Goal: Information Seeking & Learning: Learn about a topic

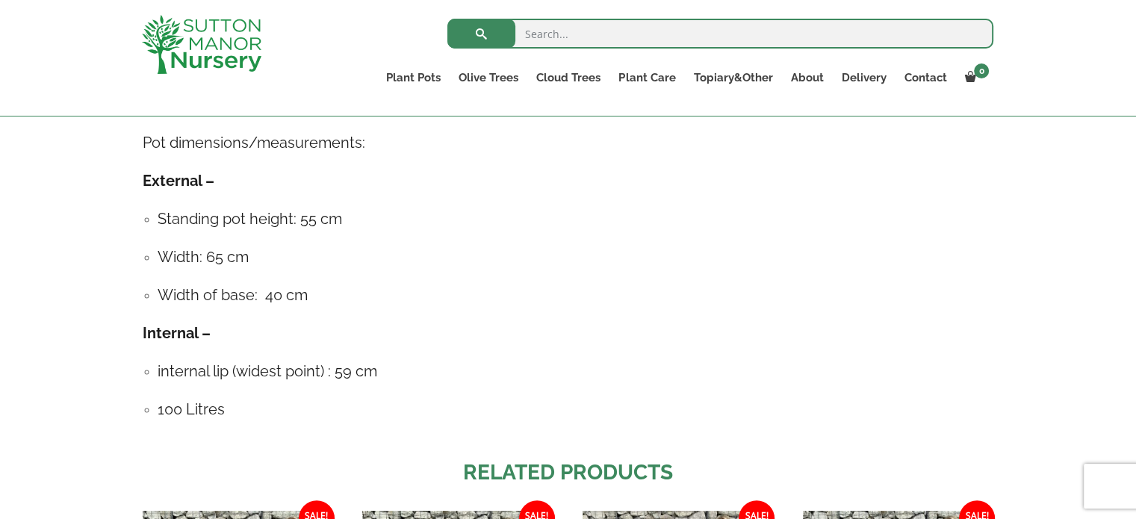
scroll to position [821, 0]
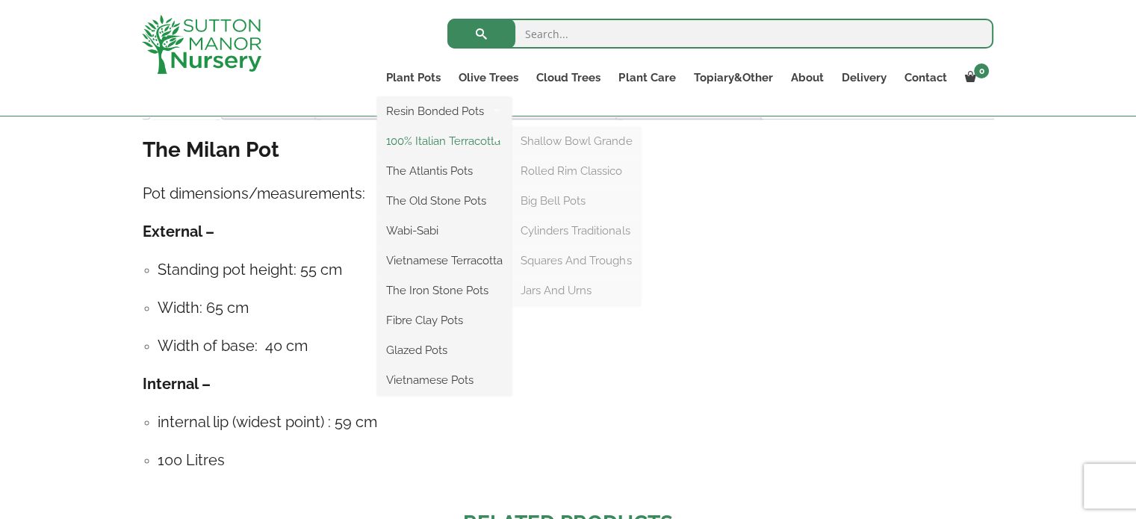
click at [453, 146] on link "100% Italian Terracotta" at bounding box center [444, 141] width 134 height 22
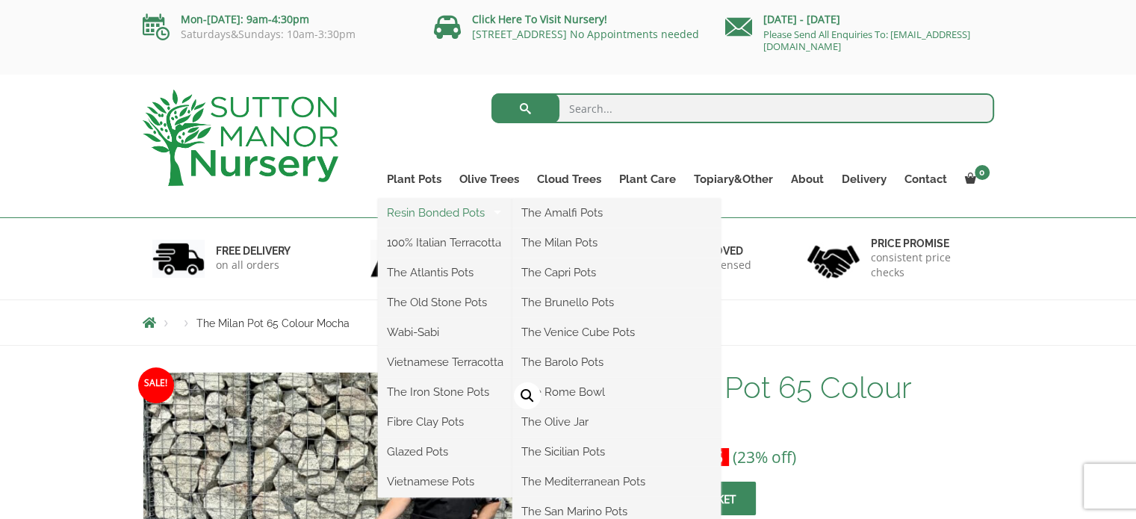
click at [457, 217] on link "Resin Bonded Pots" at bounding box center [445, 213] width 134 height 22
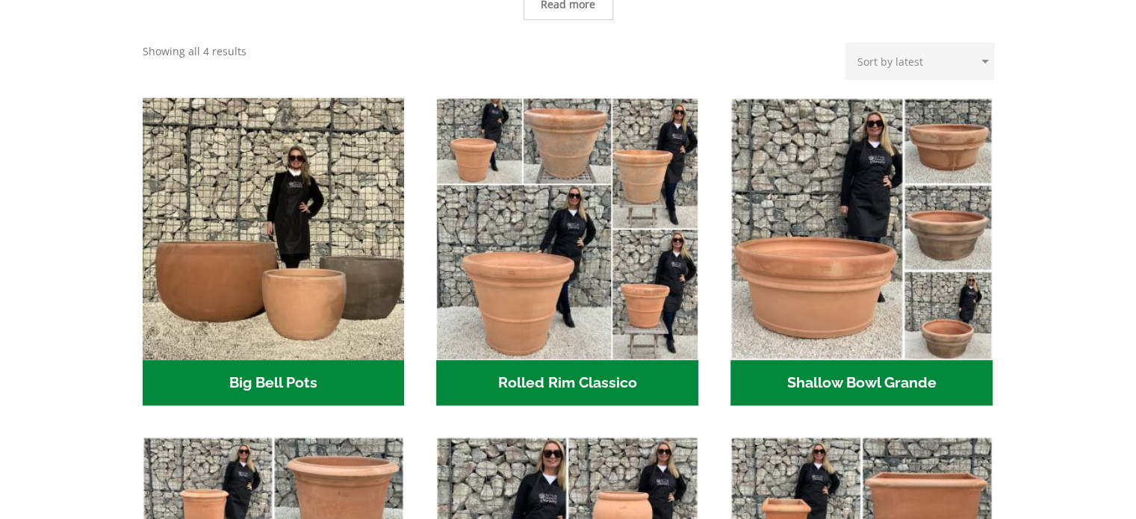
click at [317, 383] on h2 "Big Bell Pots (10)" at bounding box center [274, 383] width 262 height 46
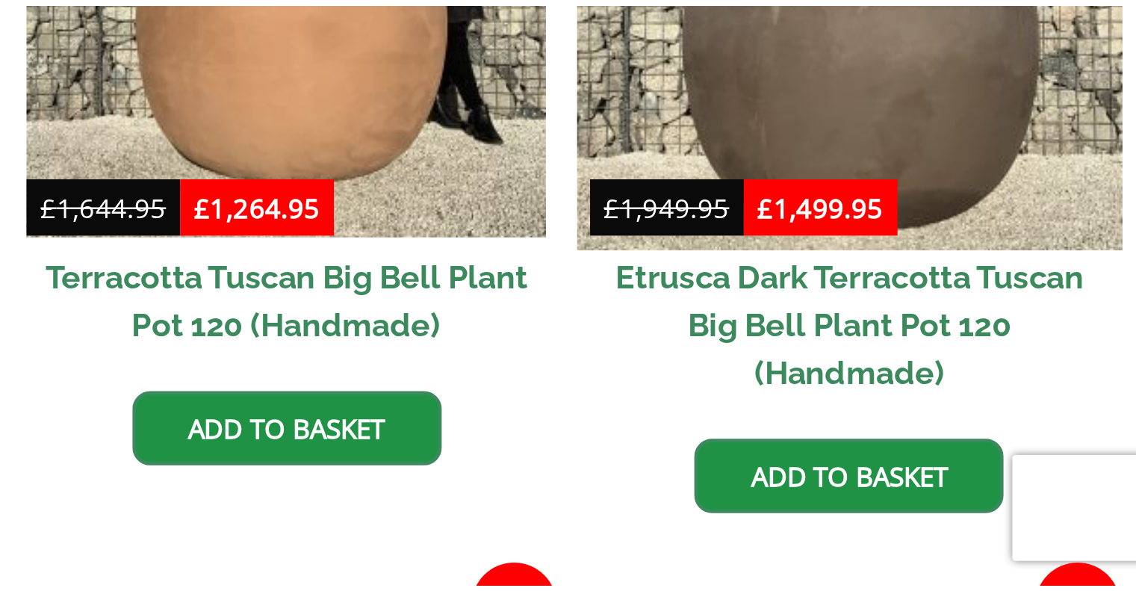
scroll to position [493, 0]
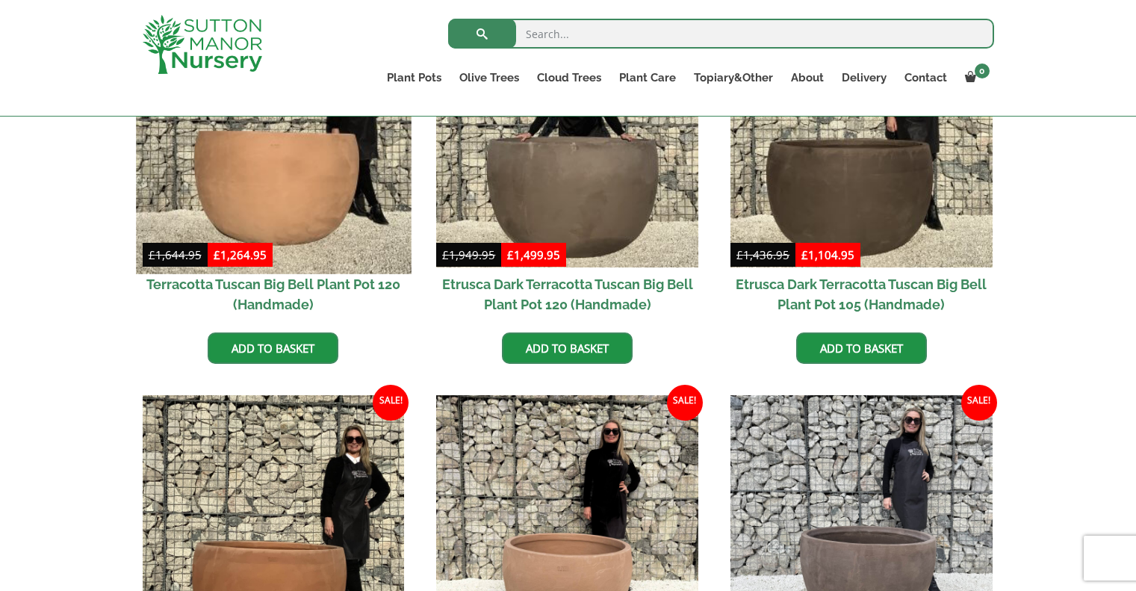
click at [208, 218] on img at bounding box center [273, 136] width 275 height 275
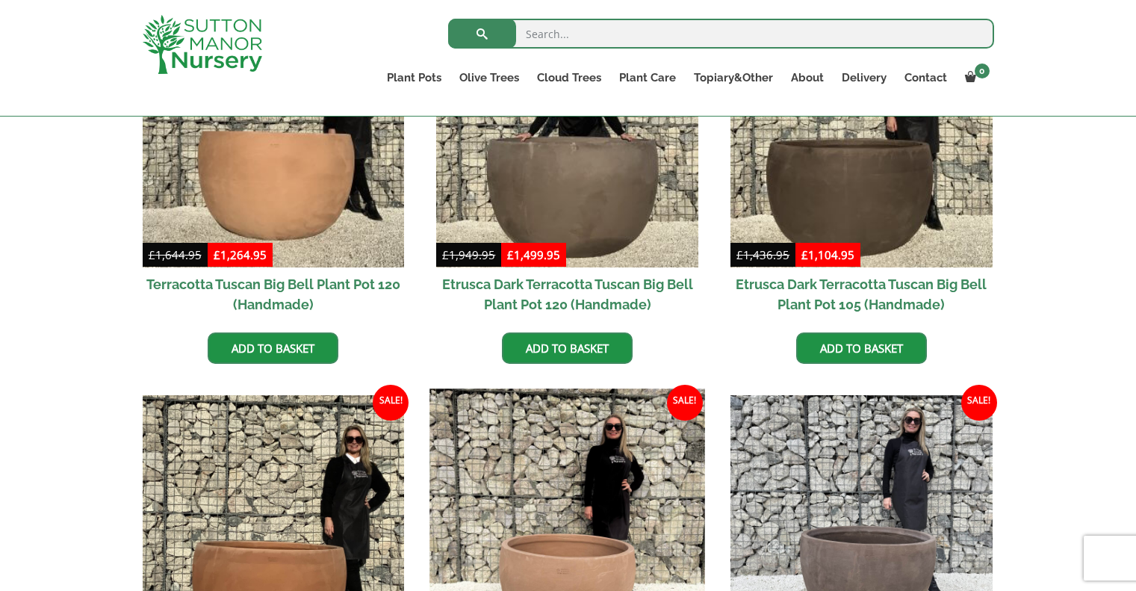
scroll to position [717, 0]
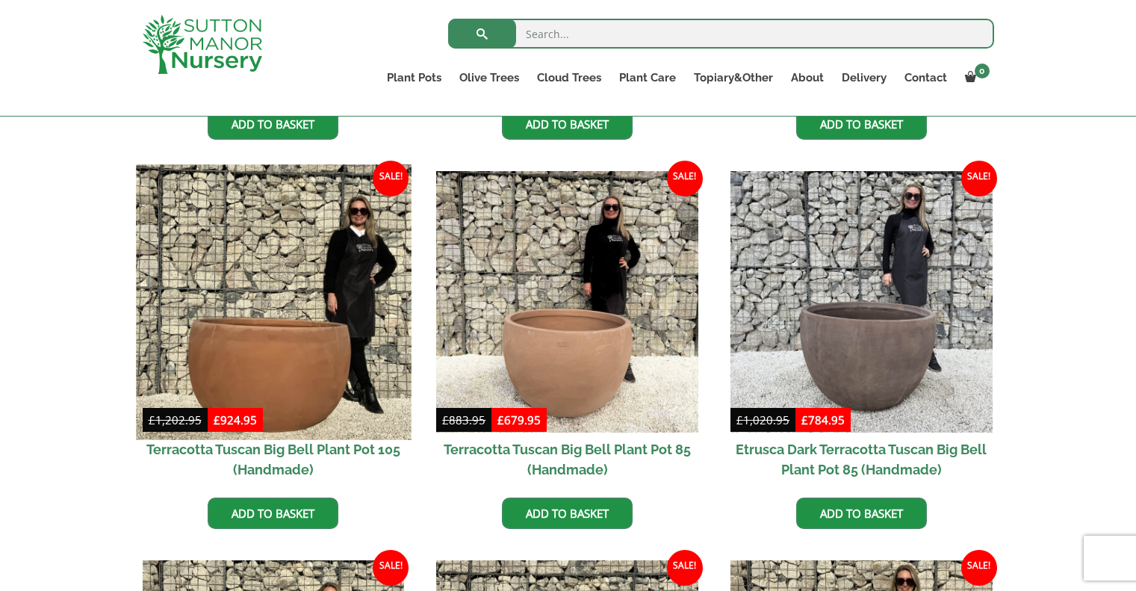
click at [330, 329] on img at bounding box center [273, 301] width 275 height 275
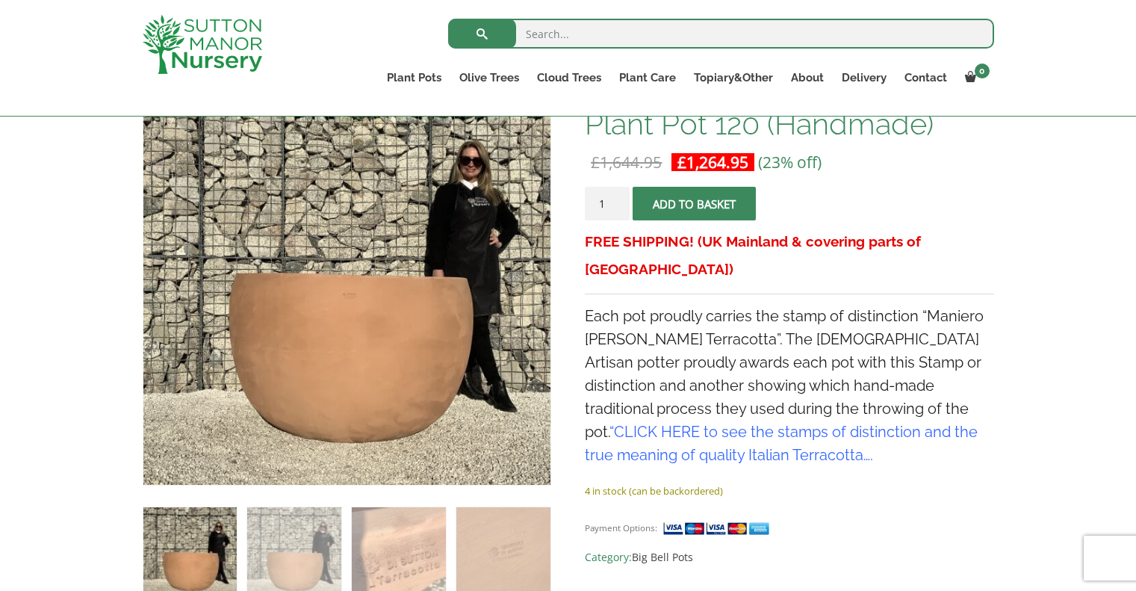
scroll to position [272, 0]
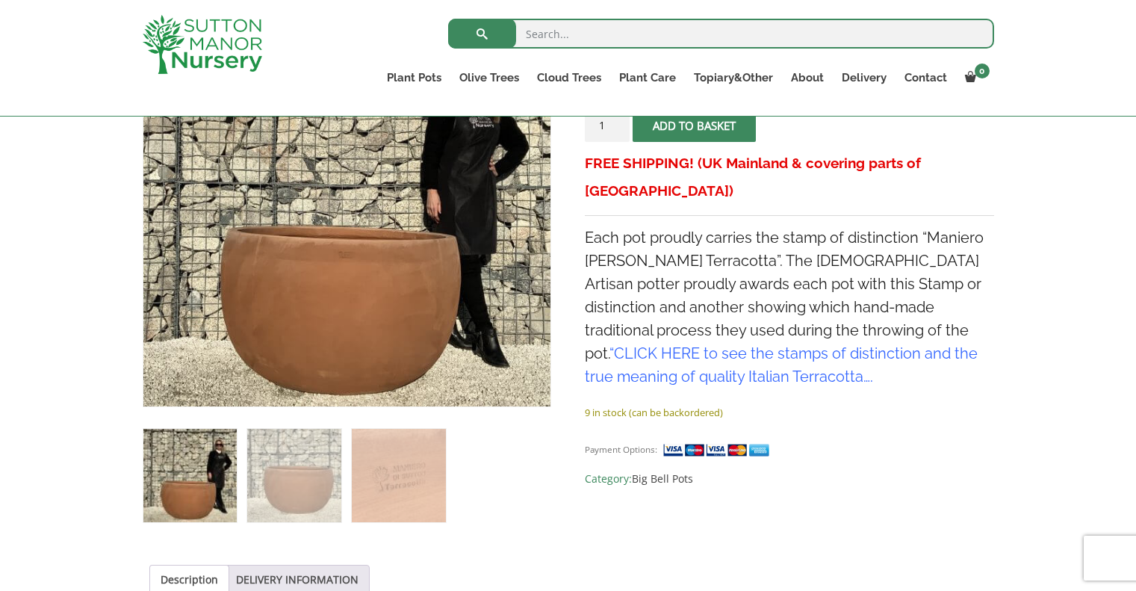
scroll to position [794, 0]
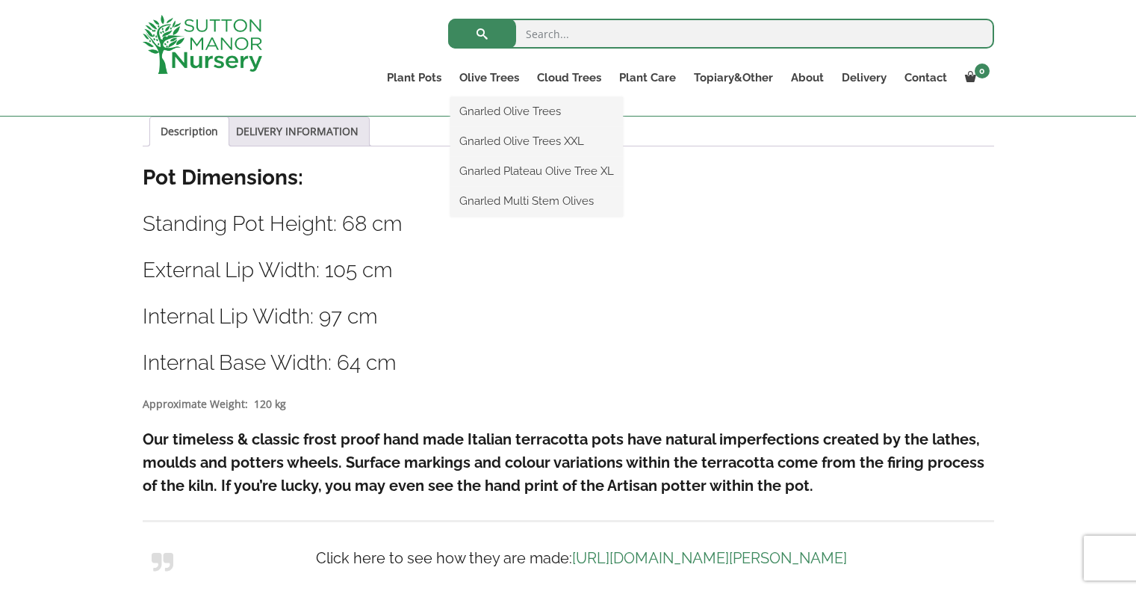
click at [505, 97] on ul "Gnarled Olive Trees Gnarled Olive Trees XXL Gnarled Plateau Olive Tree XL Gnarl…" at bounding box center [536, 156] width 172 height 119
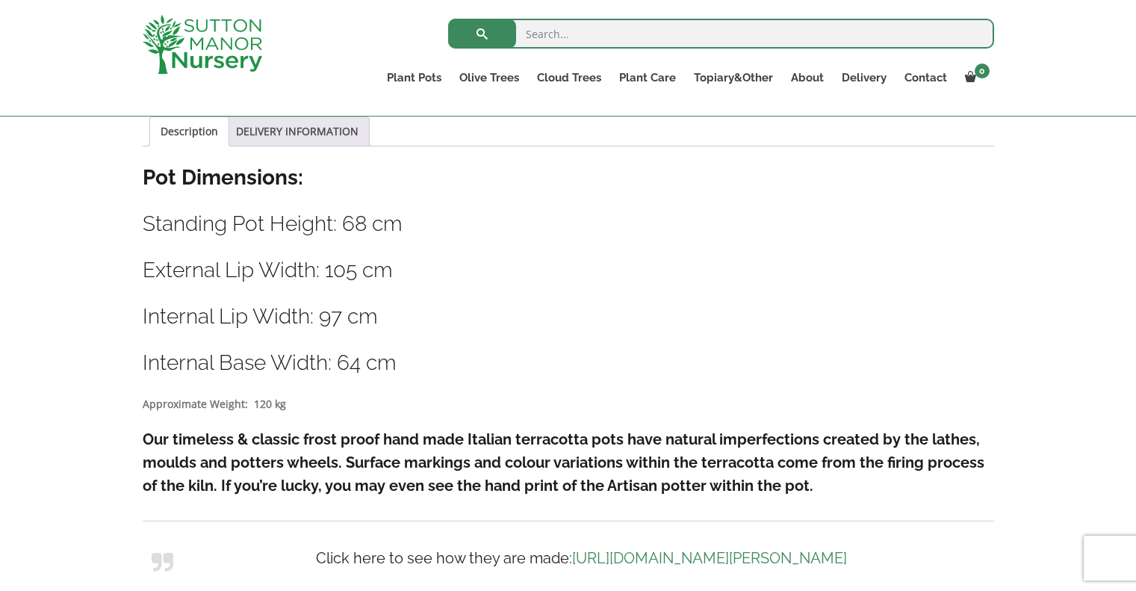
click at [207, 38] on img at bounding box center [202, 44] width 119 height 59
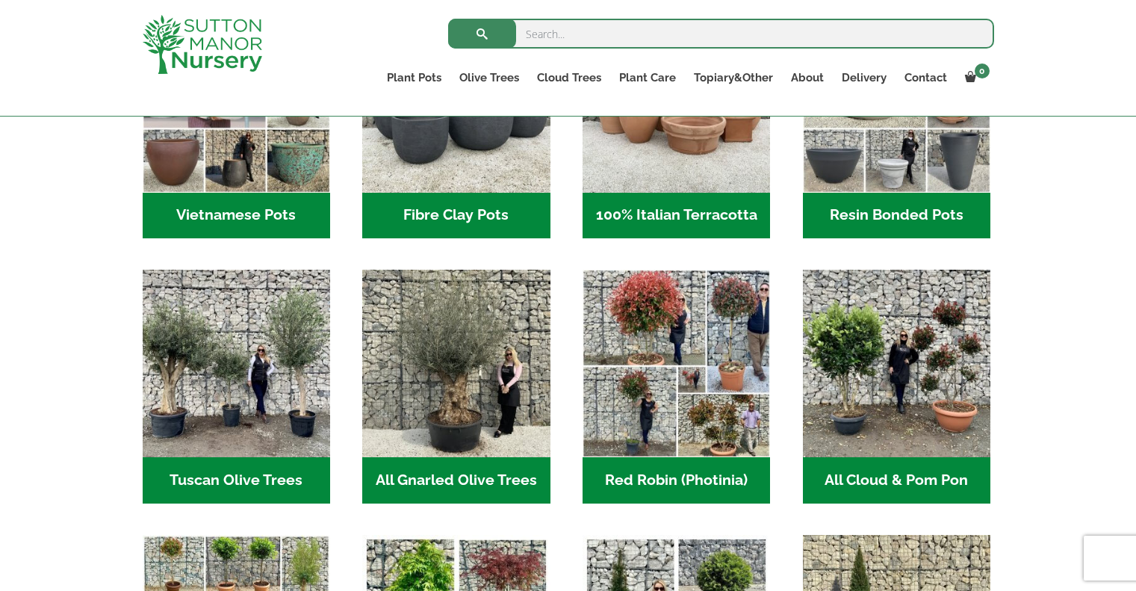
scroll to position [747, 0]
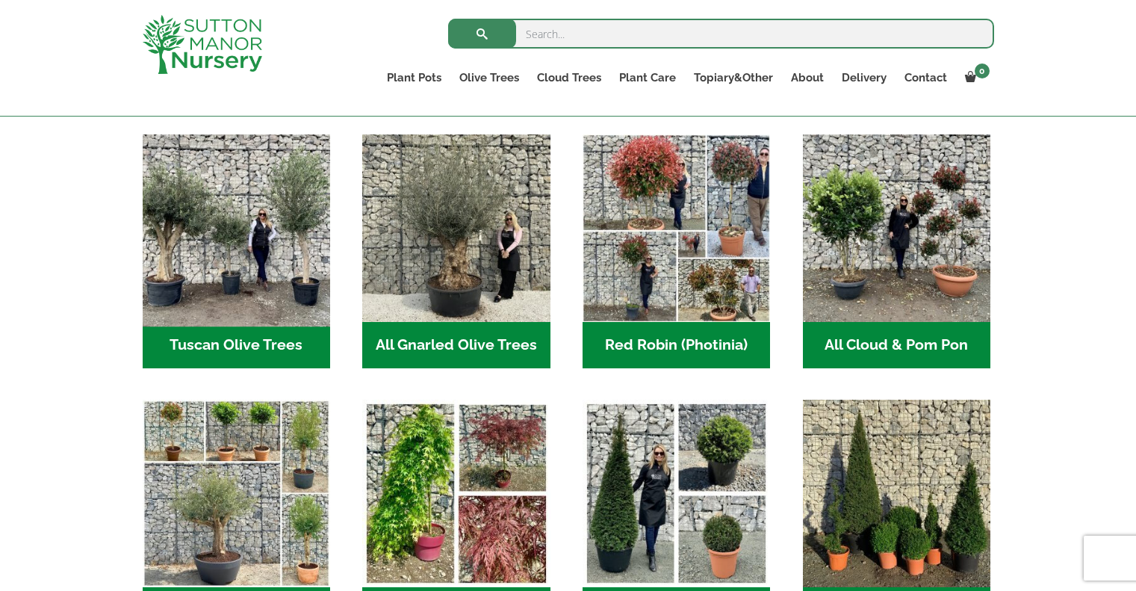
click at [297, 294] on img "Visit product category Tuscan Olive Trees" at bounding box center [235, 228] width 197 height 197
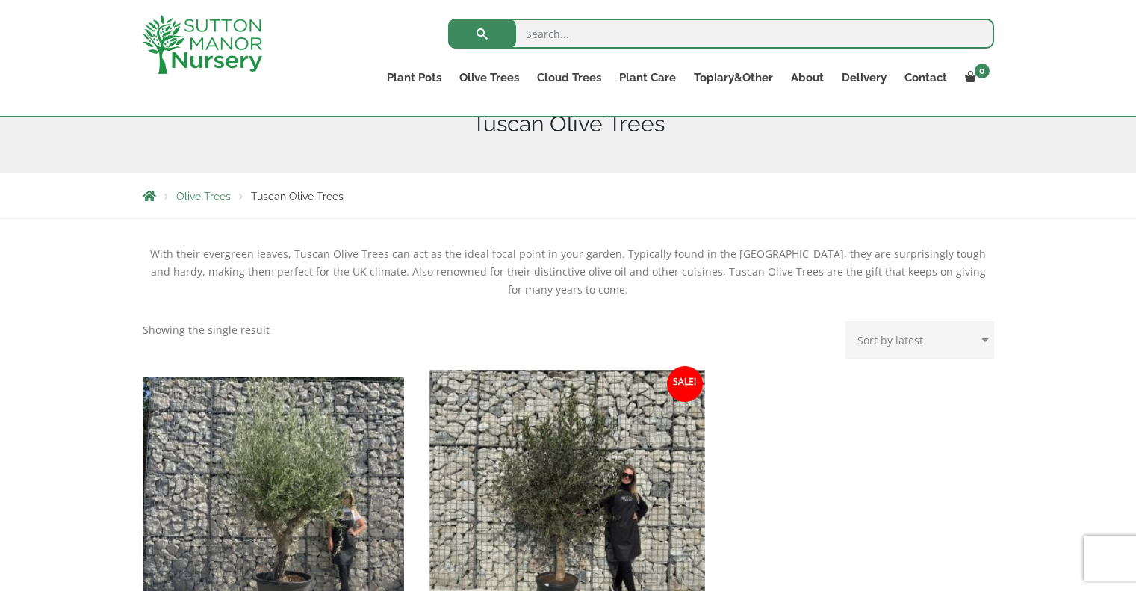
scroll to position [373, 0]
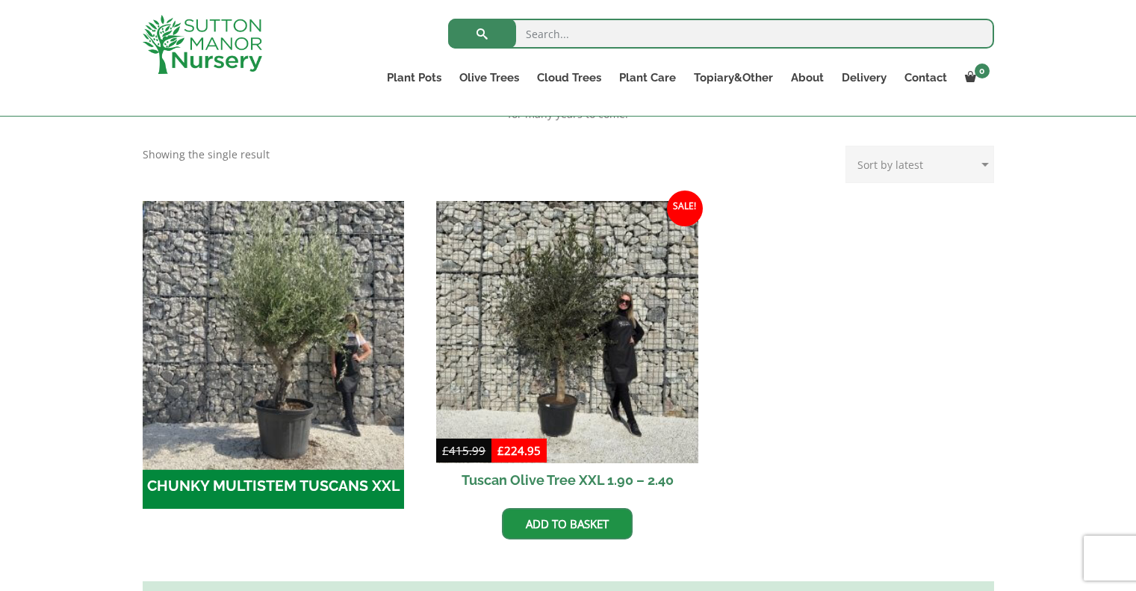
click at [323, 412] on img "Visit product category CHUNKY MULTISTEM TUSCANS XXL" at bounding box center [273, 331] width 275 height 275
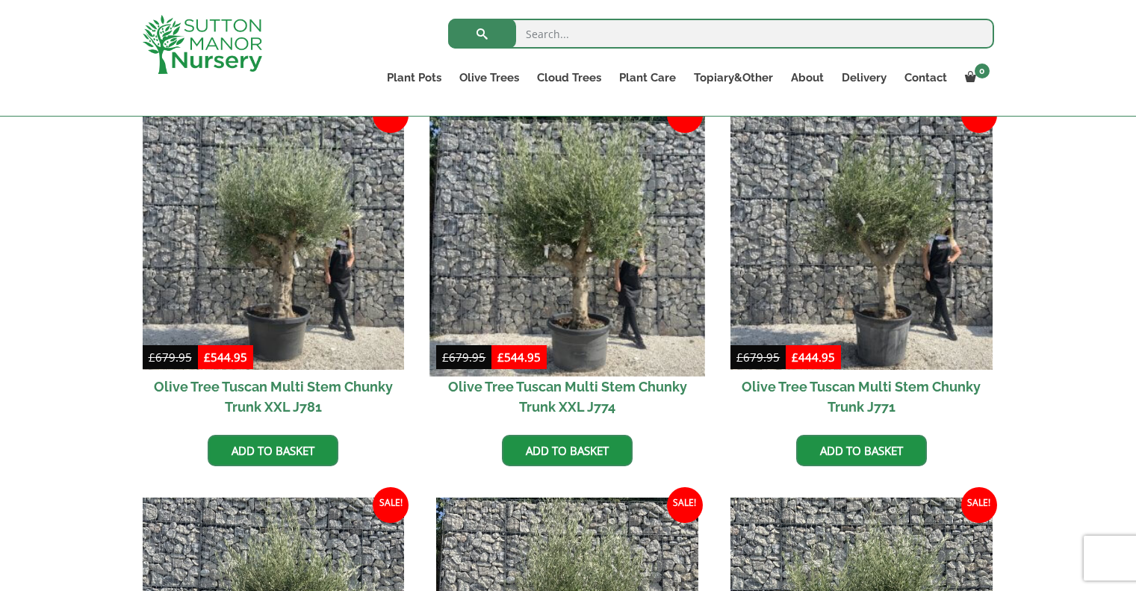
scroll to position [373, 0]
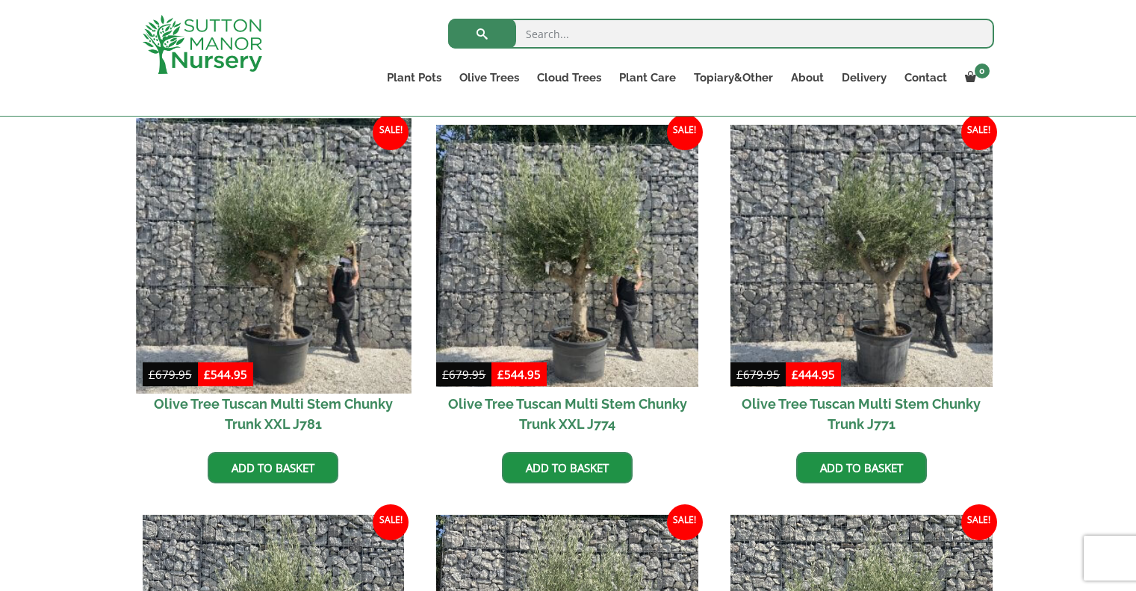
click at [323, 352] on img at bounding box center [273, 255] width 275 height 275
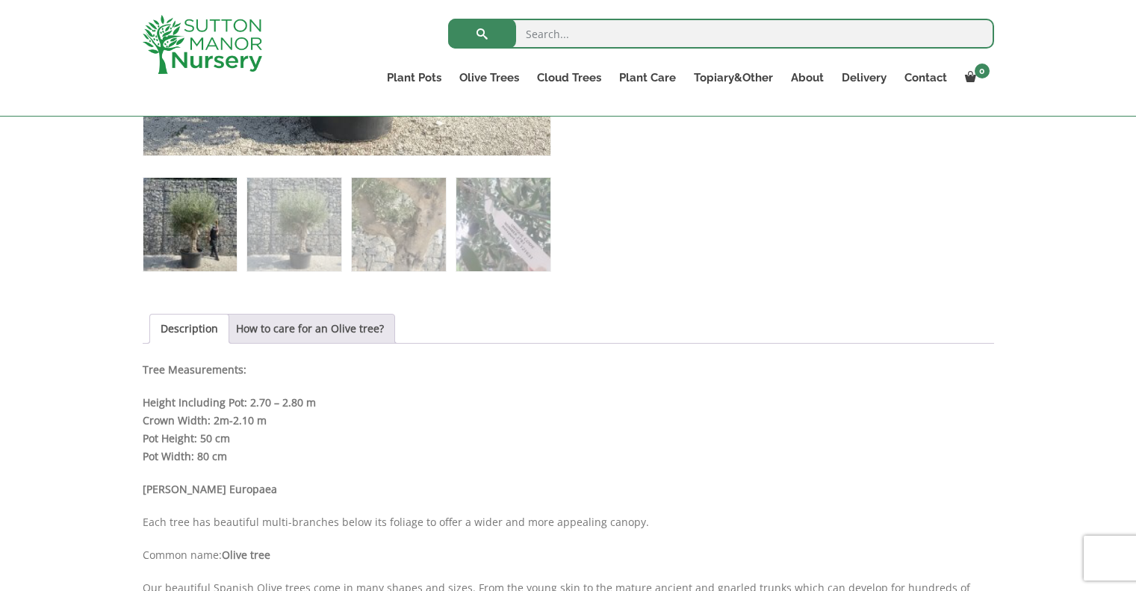
scroll to position [448, 0]
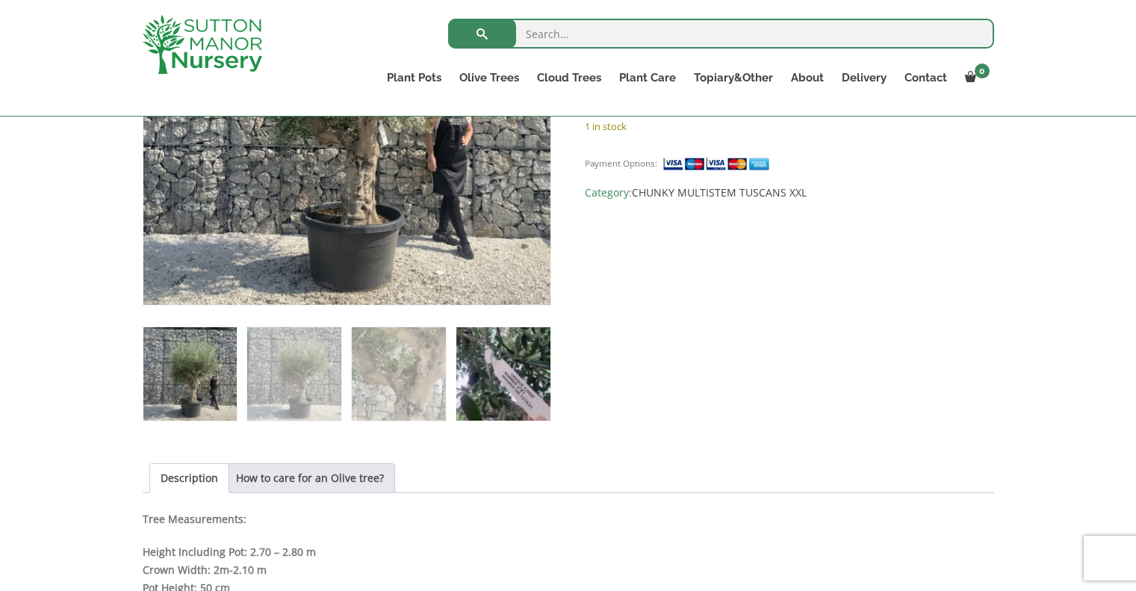
click at [481, 380] on img at bounding box center [502, 373] width 93 height 93
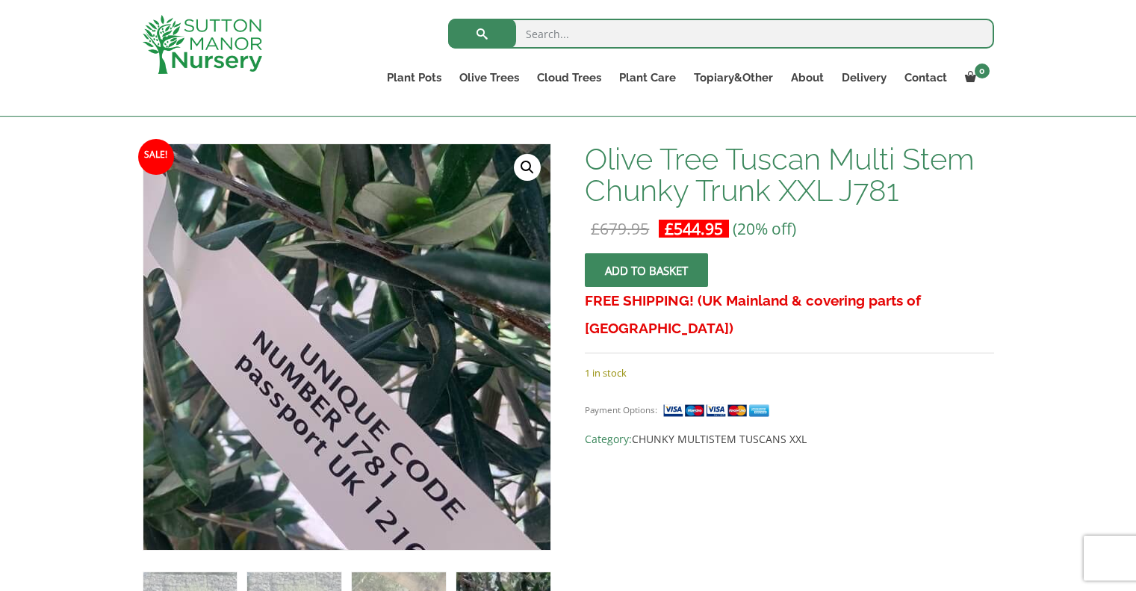
scroll to position [149, 0]
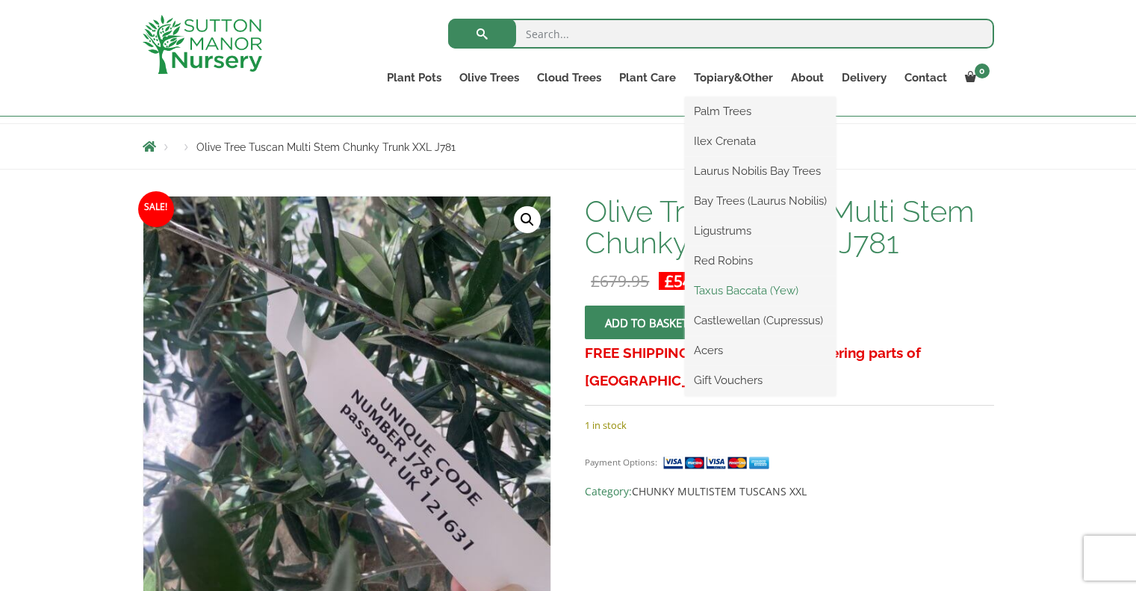
click at [748, 290] on link "Taxus Baccata (Yew)" at bounding box center [760, 290] width 151 height 22
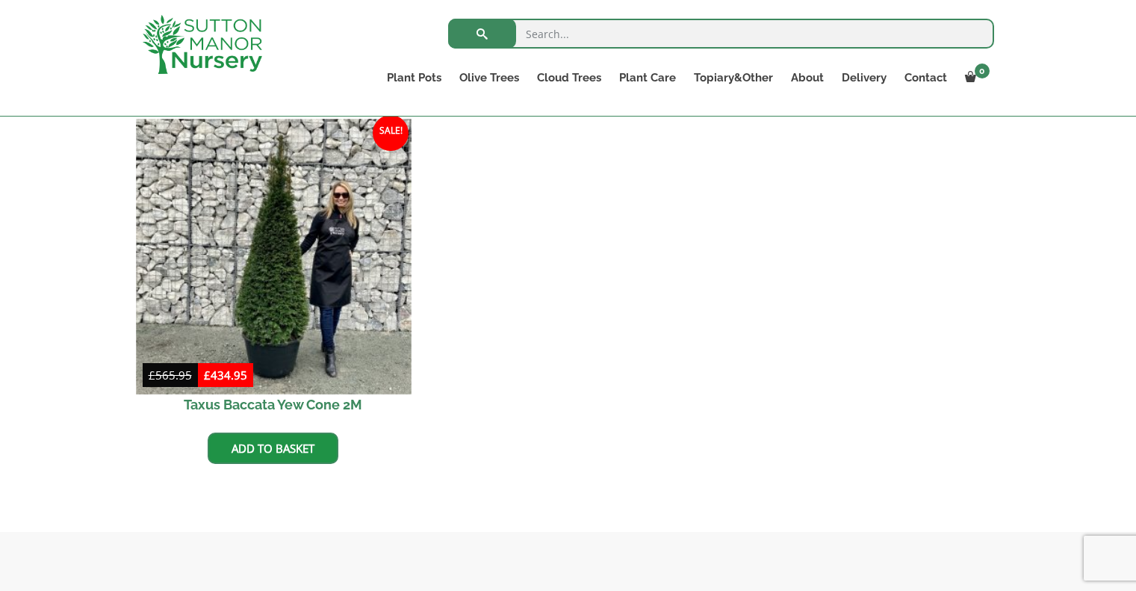
scroll to position [597, 0]
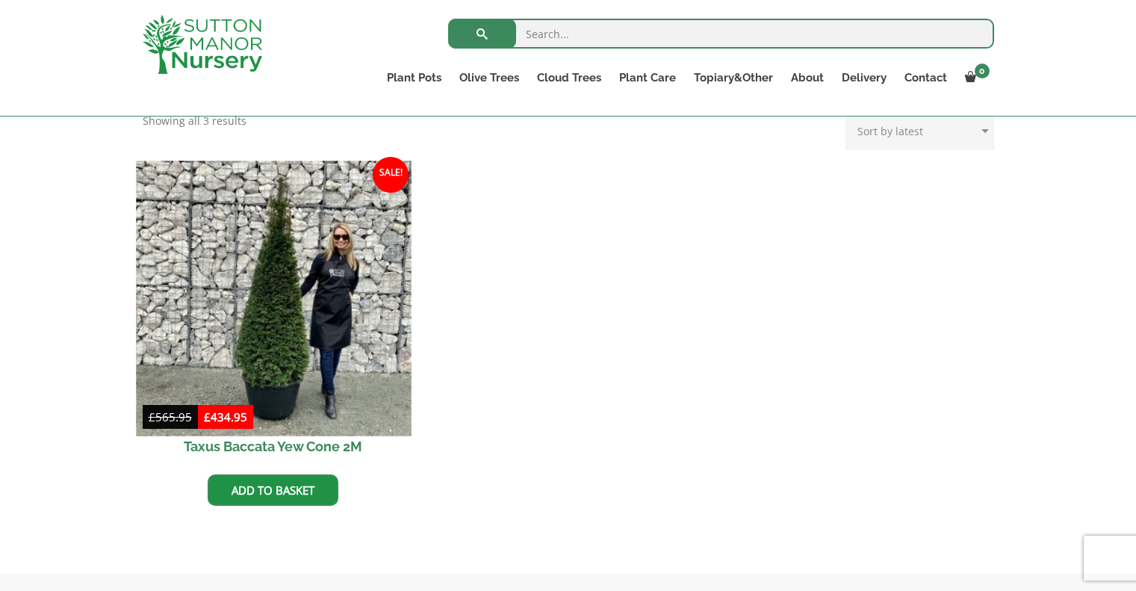
click at [294, 315] on img at bounding box center [273, 298] width 275 height 275
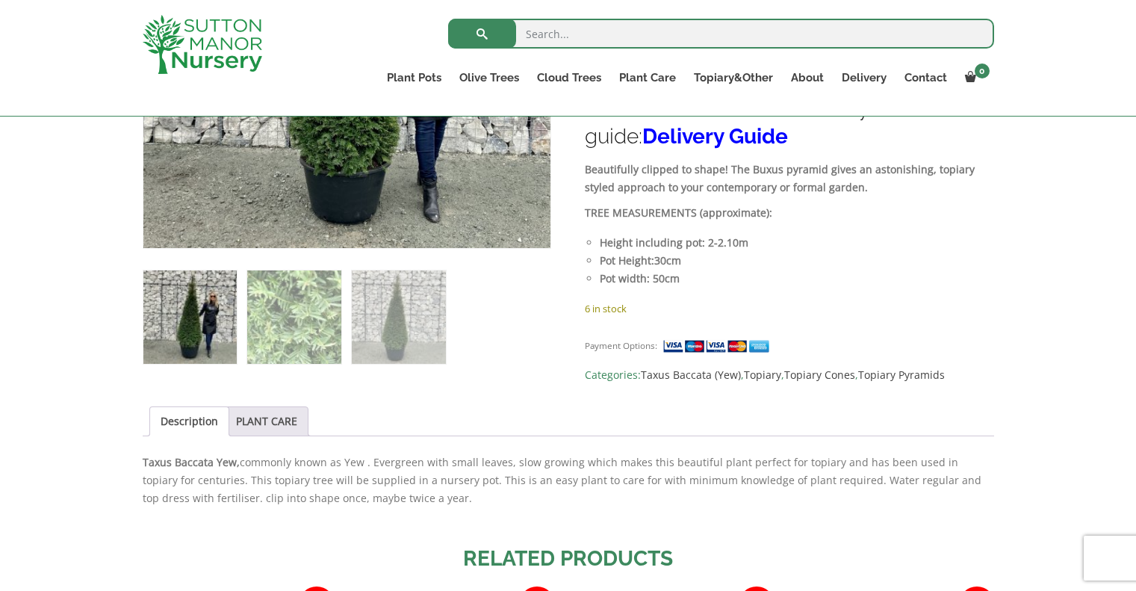
scroll to position [733, 0]
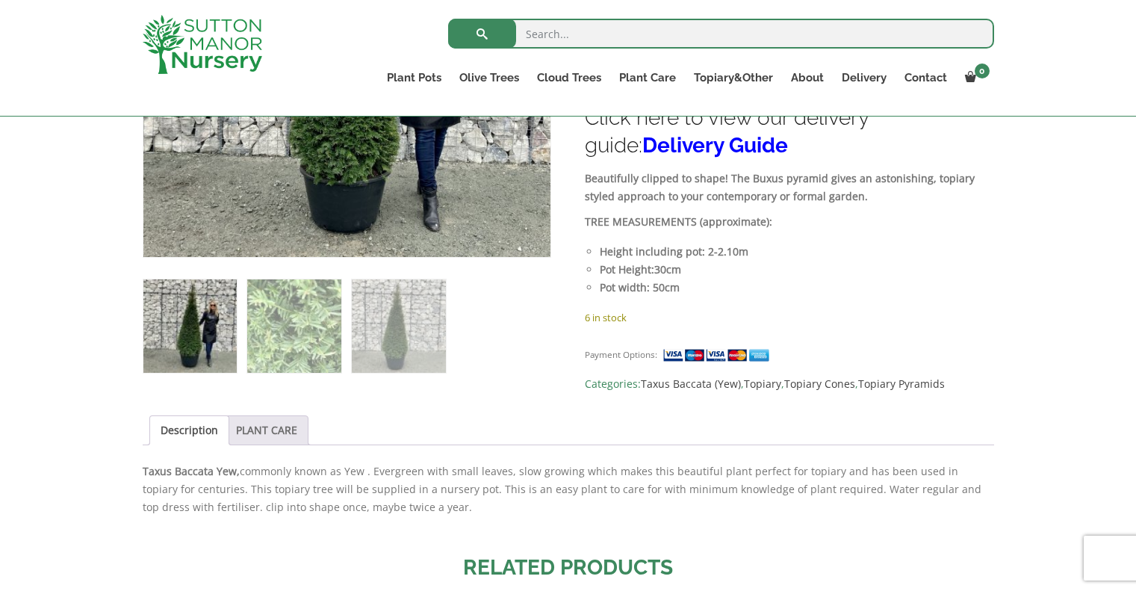
click at [290, 435] on link "PLANT CARE" at bounding box center [266, 430] width 61 height 28
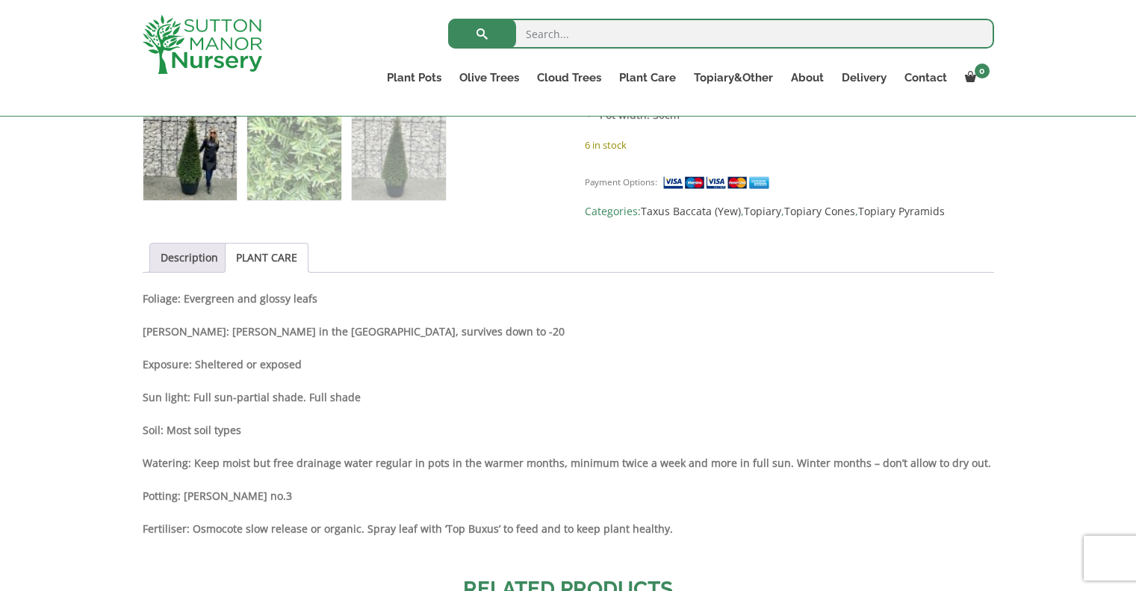
scroll to position [957, 0]
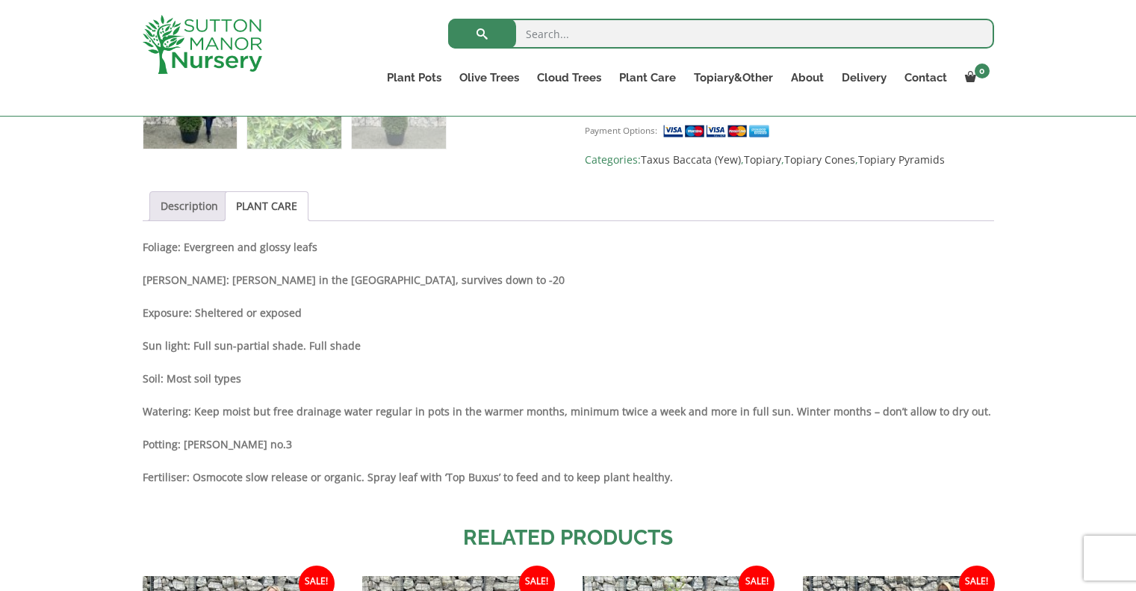
click at [180, 207] on link "Description" at bounding box center [189, 206] width 57 height 28
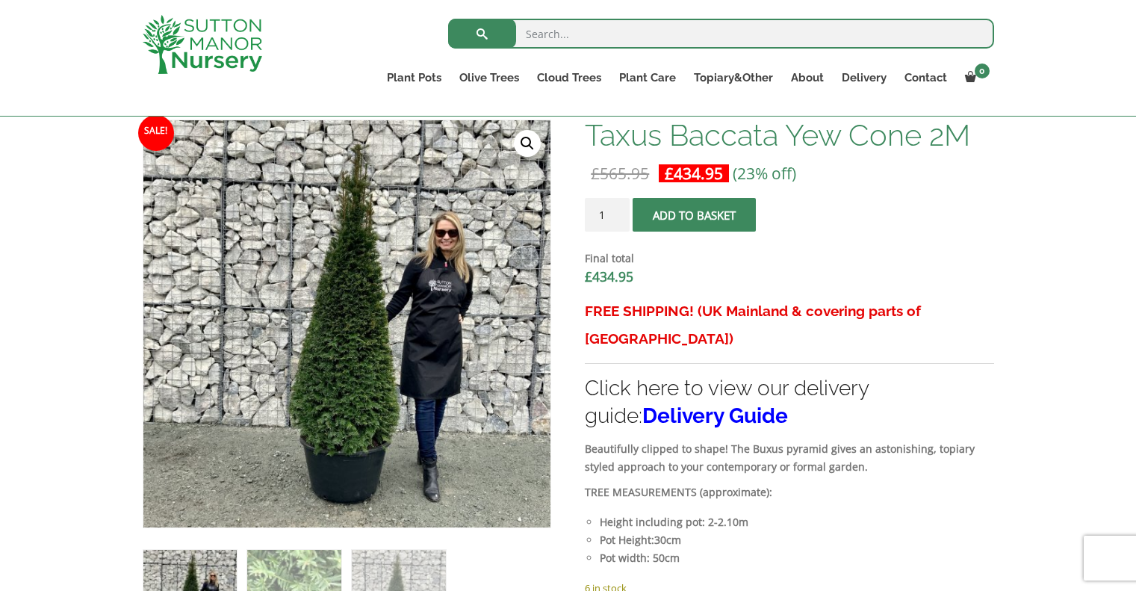
scroll to position [584, 0]
